Goal: Task Accomplishment & Management: Complete application form

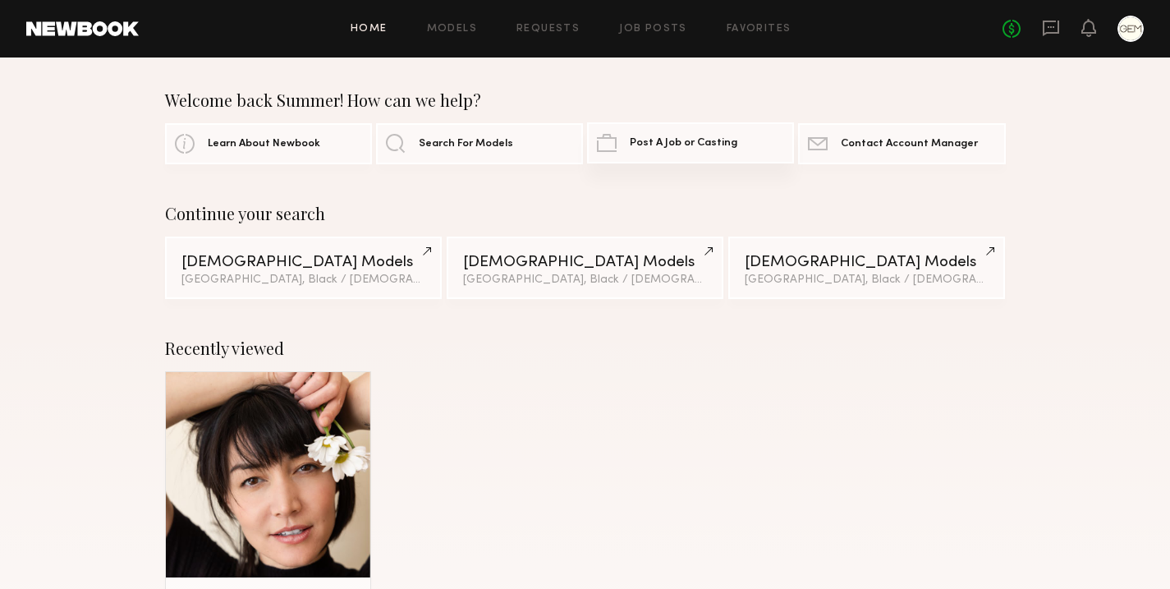
click at [667, 145] on span "Post A Job or Casting" at bounding box center [684, 143] width 108 height 11
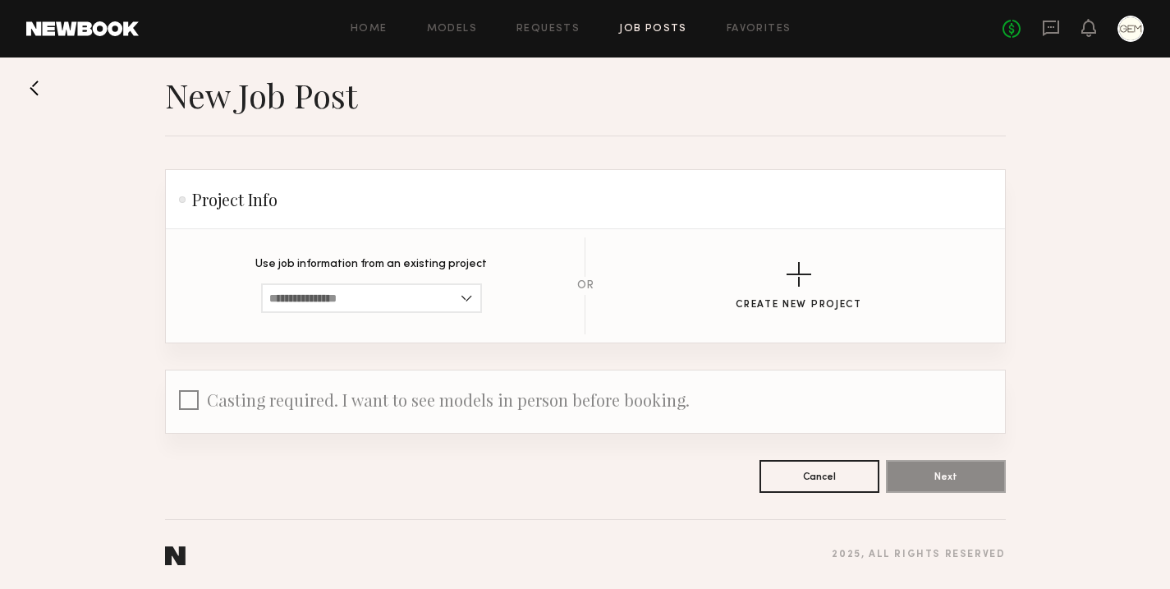
scroll to position [12, 0]
click at [405, 296] on input at bounding box center [371, 298] width 221 height 30
click at [869, 282] on div "Create New Project" at bounding box center [799, 286] width 359 height 48
click at [789, 275] on div "button" at bounding box center [799, 274] width 25 height 25
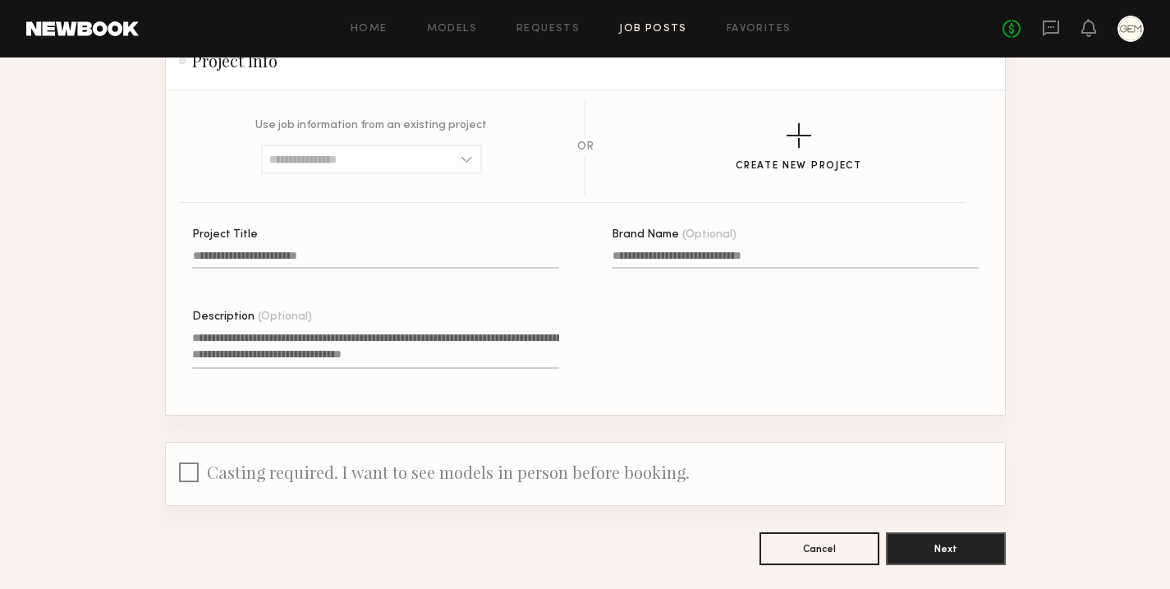
scroll to position [177, 0]
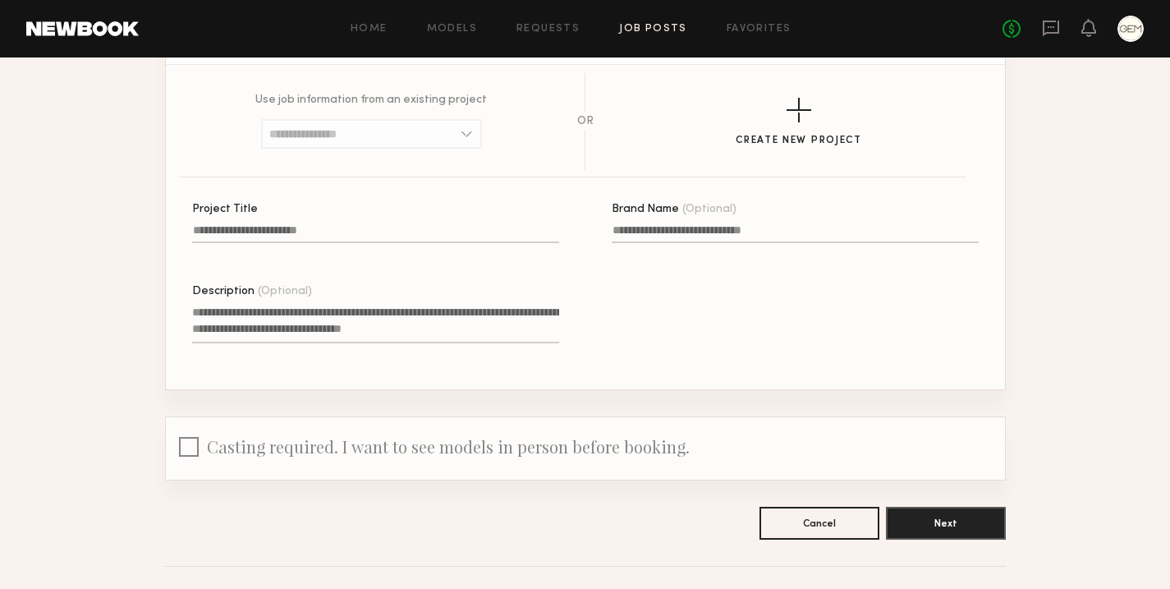
click at [305, 227] on input "Project Title" at bounding box center [375, 233] width 367 height 19
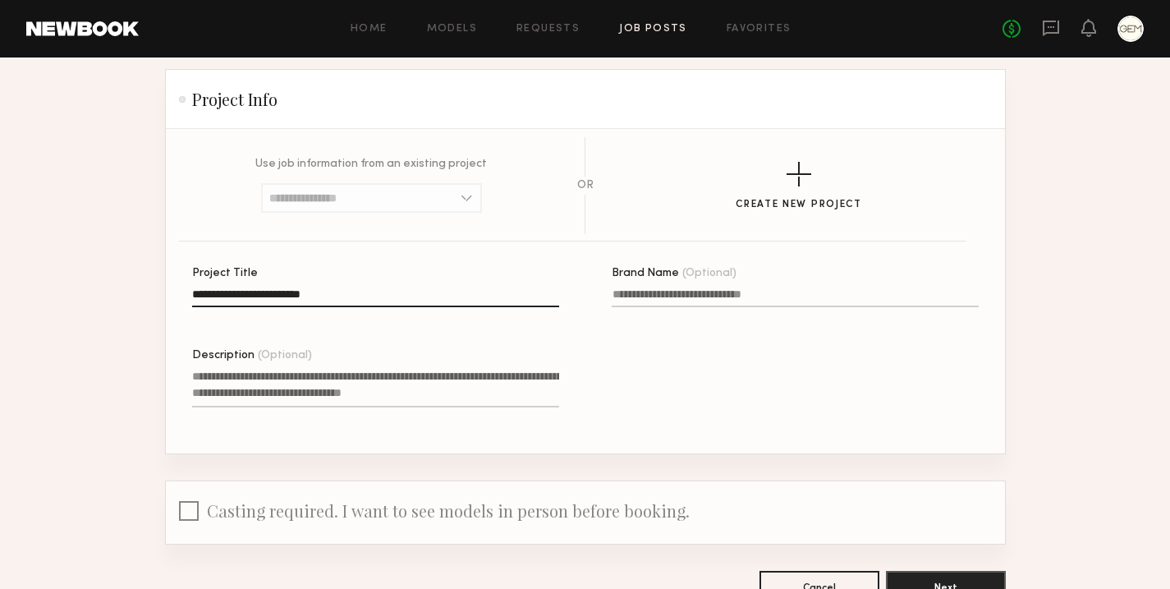
scroll to position [113, 0]
type input "**********"
